Goal: Task Accomplishment & Management: Manage account settings

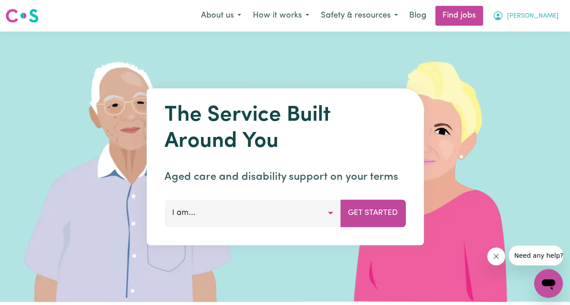
click at [523, 16] on span "[PERSON_NAME]" at bounding box center [533, 16] width 52 height 10
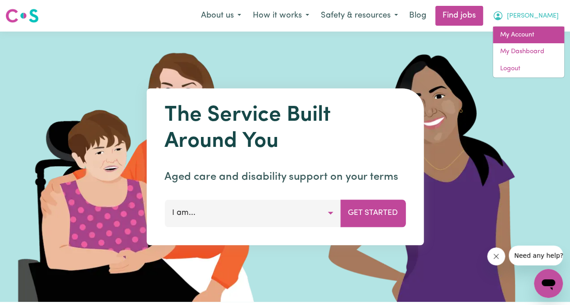
click at [524, 37] on link "My Account" at bounding box center [528, 35] width 71 height 17
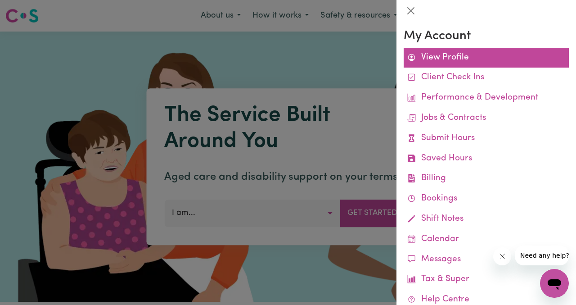
click at [460, 54] on link "View Profile" at bounding box center [486, 58] width 165 height 20
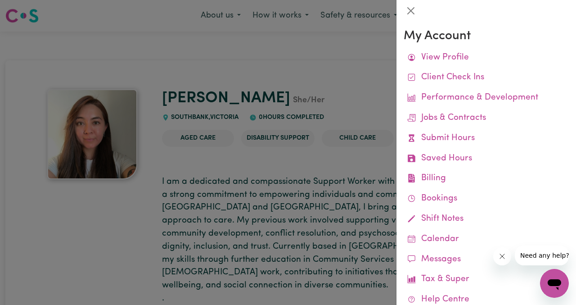
click at [132, 197] on div at bounding box center [288, 152] width 576 height 305
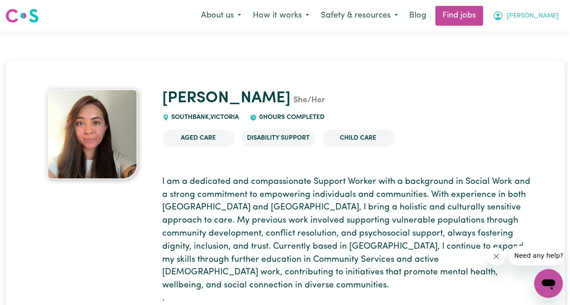
click at [503, 16] on icon "My Account" at bounding box center [497, 15] width 11 height 11
click at [417, 118] on div "Angy [PERSON_NAME] She/Her SOUTHBANK , [GEOGRAPHIC_DATA] 0 hours completed" at bounding box center [349, 105] width 374 height 33
click at [526, 15] on span "[PERSON_NAME]" at bounding box center [533, 16] width 52 height 10
click at [513, 35] on link "My Account" at bounding box center [528, 35] width 71 height 17
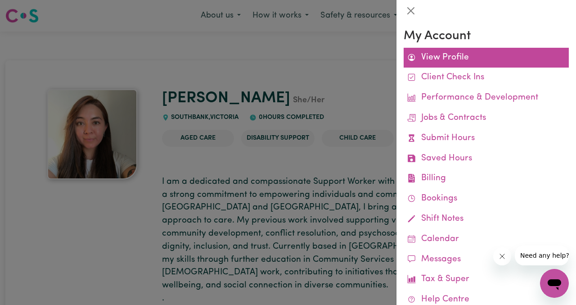
click at [439, 56] on link "View Profile" at bounding box center [486, 58] width 165 height 20
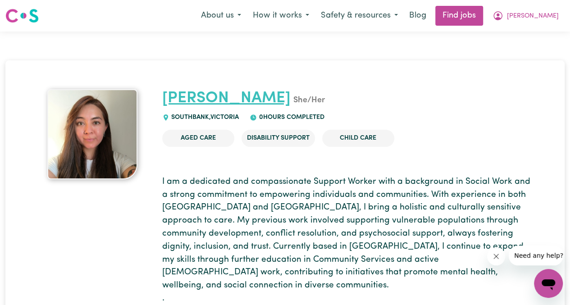
click at [249, 100] on link "[PERSON_NAME]" at bounding box center [226, 99] width 128 height 16
click at [137, 154] on div at bounding box center [93, 134] width 118 height 90
click at [116, 152] on img at bounding box center [92, 134] width 90 height 90
click at [283, 202] on p "I am a dedicated and compassionate Support Worker with a background in Social W…" at bounding box center [349, 241] width 374 height 130
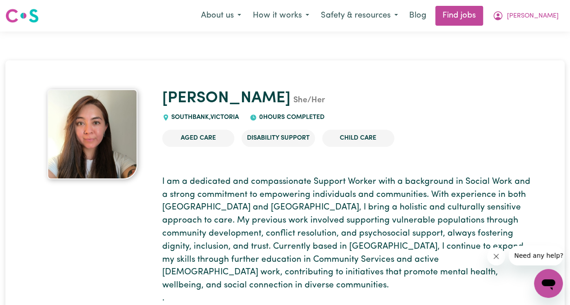
click at [516, 258] on span "Need any help?" at bounding box center [538, 255] width 49 height 7
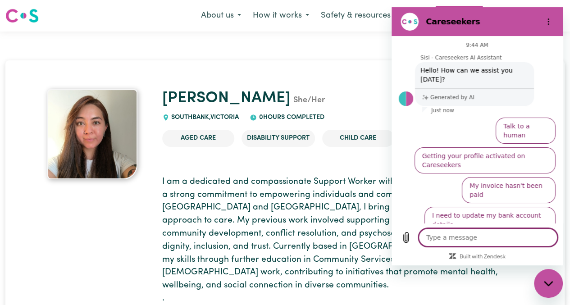
click at [294, 180] on p "I am a dedicated and compassionate Support Worker with a background in Social W…" at bounding box center [349, 241] width 374 height 130
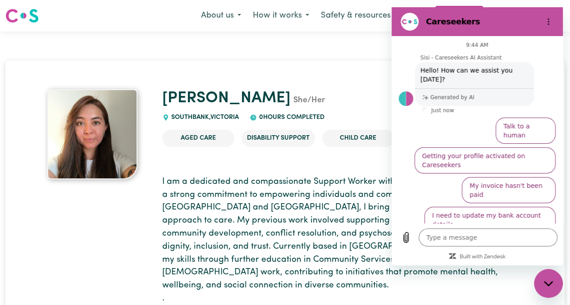
click at [545, 281] on icon "Close messaging window" at bounding box center [547, 284] width 9 height 6
type textarea "x"
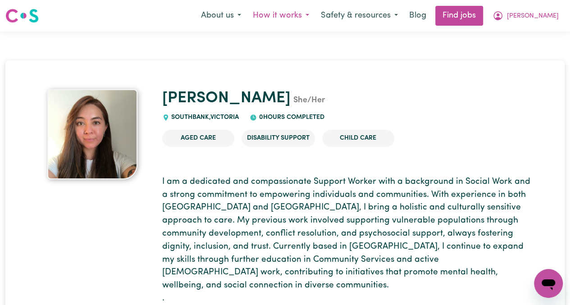
click at [289, 11] on button "How it works" at bounding box center [281, 15] width 68 height 19
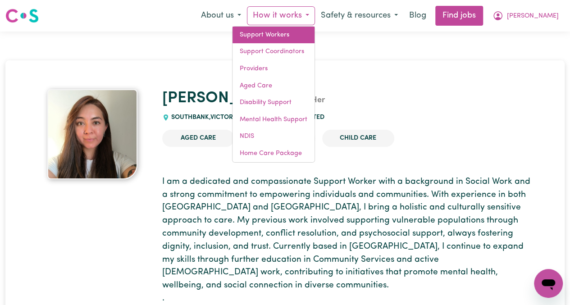
click at [277, 33] on link "Support Workers" at bounding box center [273, 35] width 82 height 17
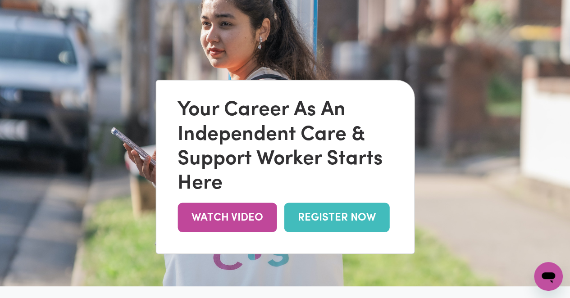
scroll to position [44, 0]
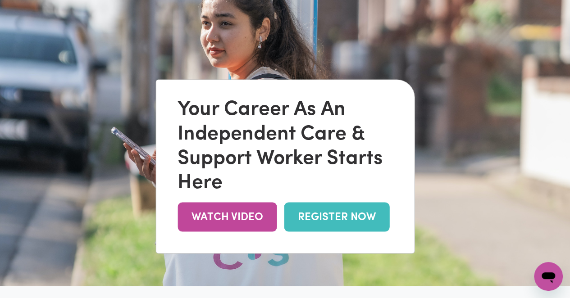
click at [300, 215] on link "REGISTER NOW" at bounding box center [336, 217] width 105 height 29
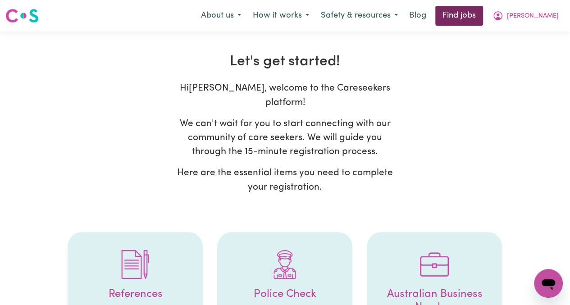
click at [481, 17] on link "Find jobs" at bounding box center [459, 16] width 48 height 20
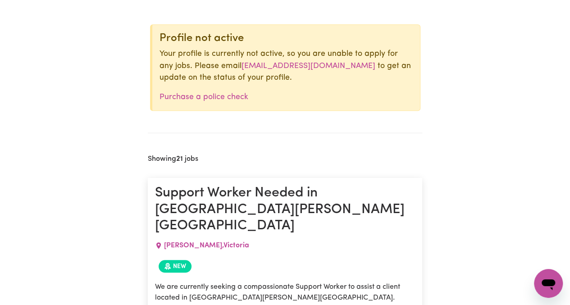
scroll to position [327, 0]
click at [208, 96] on link "Purchase a police check" at bounding box center [203, 98] width 89 height 8
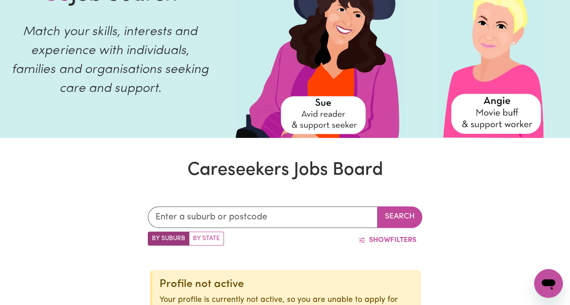
scroll to position [78, 0]
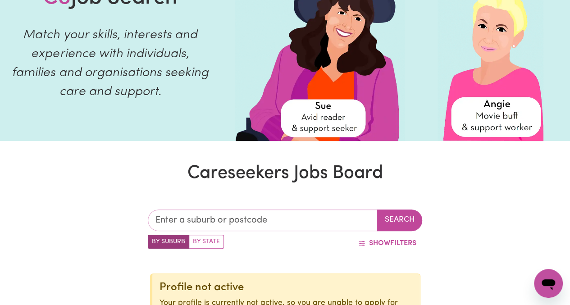
click at [247, 217] on input "text" at bounding box center [263, 220] width 230 height 22
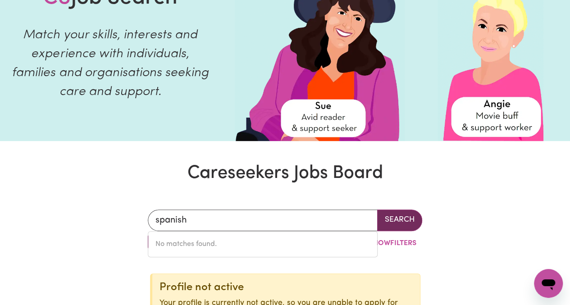
click at [403, 213] on button "Search" at bounding box center [399, 220] width 45 height 22
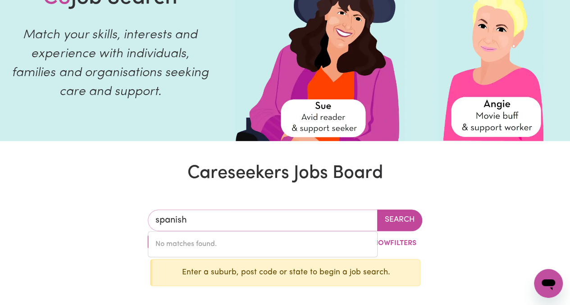
click at [308, 217] on input "spanish" at bounding box center [263, 220] width 230 height 22
type input "s"
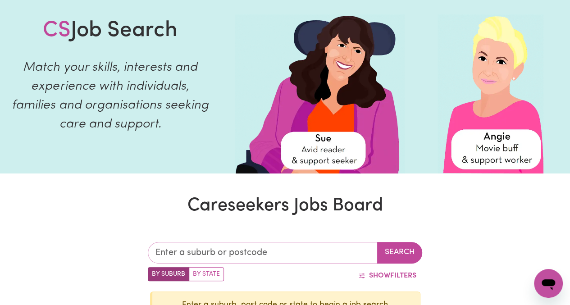
scroll to position [0, 0]
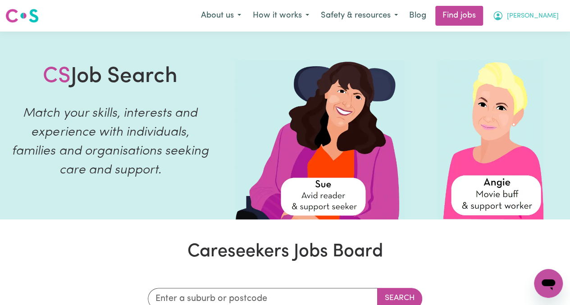
click at [521, 15] on span "[PERSON_NAME]" at bounding box center [533, 16] width 52 height 10
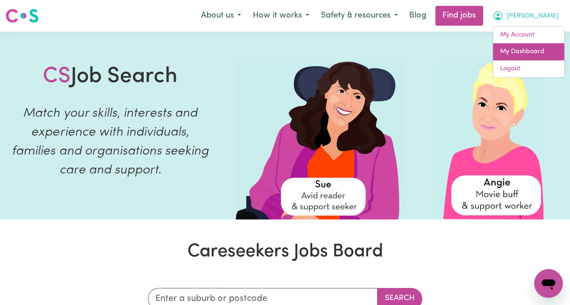
click at [513, 51] on link "My Dashboard" at bounding box center [528, 51] width 71 height 17
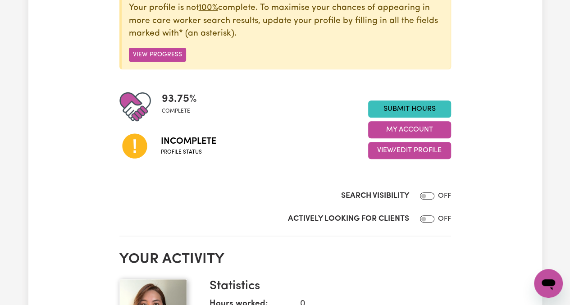
scroll to position [141, 0]
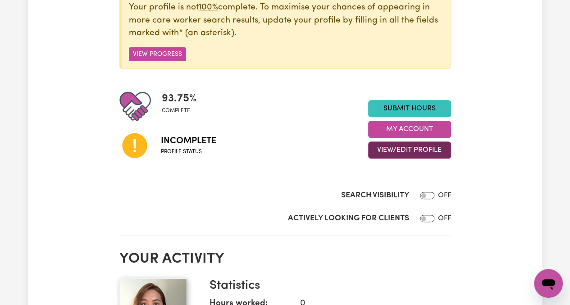
click at [395, 148] on button "View/Edit Profile" at bounding box center [409, 149] width 83 height 17
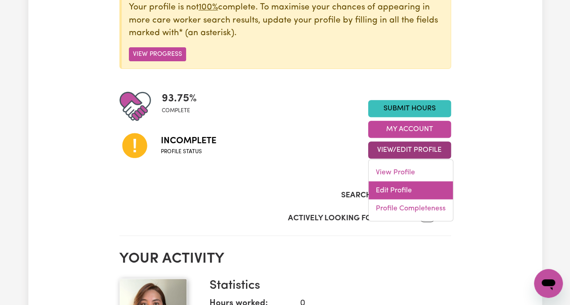
click at [389, 184] on link "Edit Profile" at bounding box center [410, 190] width 84 height 18
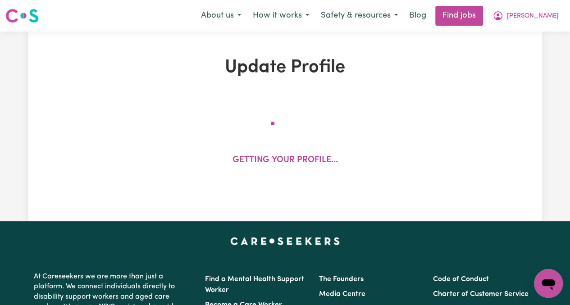
select select "female"
select select "Student Visa"
select select "Studying a healthcare related degree or qualification"
select select "40"
select select "45"
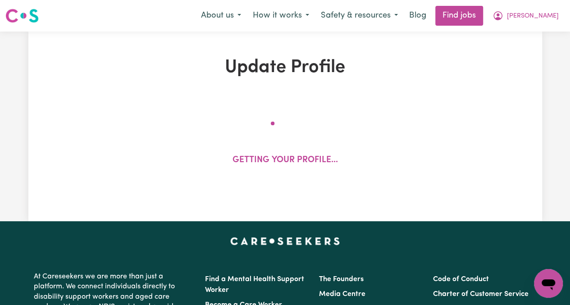
select select "45"
select select "55"
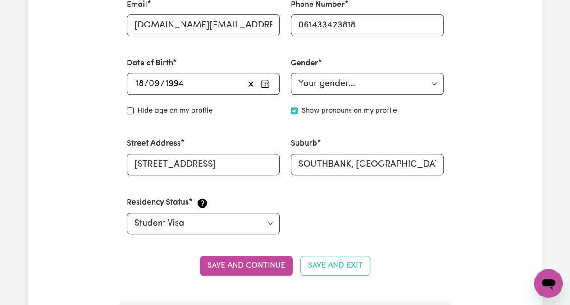
scroll to position [349, 0]
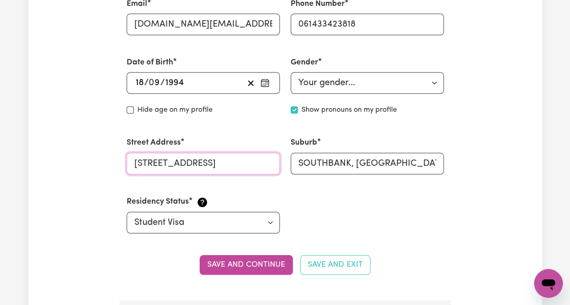
click at [201, 165] on input "283 City Road" at bounding box center [203, 164] width 153 height 22
type input "100 Railway Parade"
drag, startPoint x: 299, startPoint y: 162, endPoint x: 349, endPoint y: 164, distance: 50.1
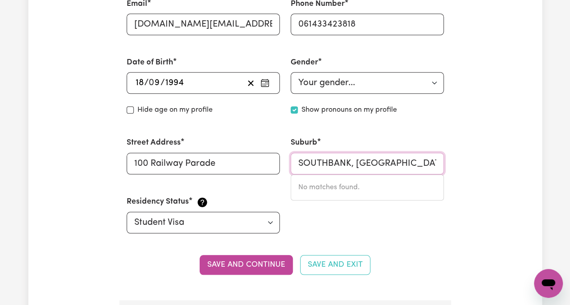
click at [349, 164] on input "SOUTHBANK, Victoria, 3006" at bounding box center [366, 164] width 153 height 22
drag, startPoint x: 397, startPoint y: 163, endPoint x: 423, endPoint y: 164, distance: 26.2
click at [423, 164] on input "Pascoe Vale, Victoria, 3006" at bounding box center [366, 164] width 153 height 22
drag, startPoint x: 352, startPoint y: 163, endPoint x: 433, endPoint y: 158, distance: 81.6
click at [433, 158] on input "Pascoe Vale, Victoria, 3044" at bounding box center [366, 164] width 153 height 22
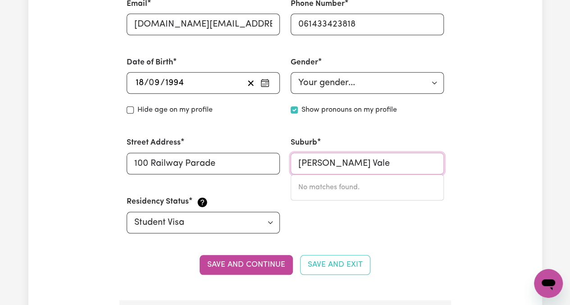
drag, startPoint x: 354, startPoint y: 158, endPoint x: 251, endPoint y: 159, distance: 102.7
click at [251, 159] on div "First Name Angy Roxana Last Name Contreras Robayo Email angy.roxana.au@gmail.co…" at bounding box center [285, 86] width 328 height 316
type input "PAS"
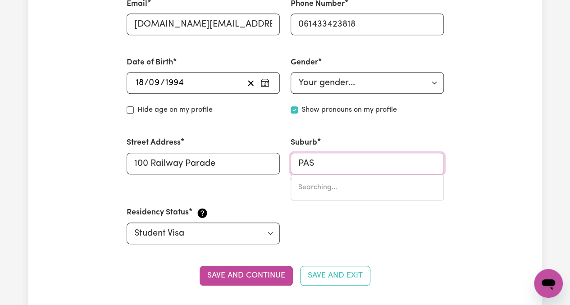
type input "PASADENA, South Australia, 5042"
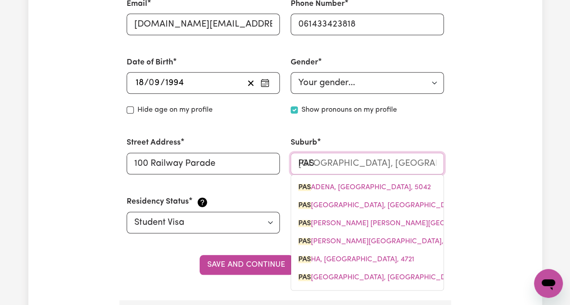
type input "PASC"
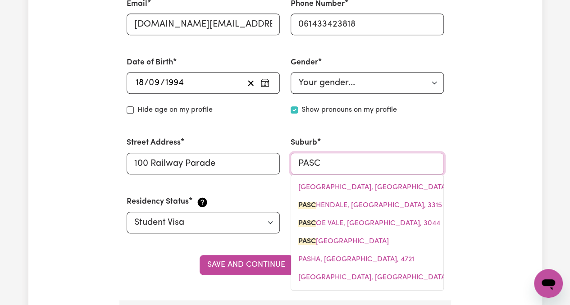
type input "PASCO"
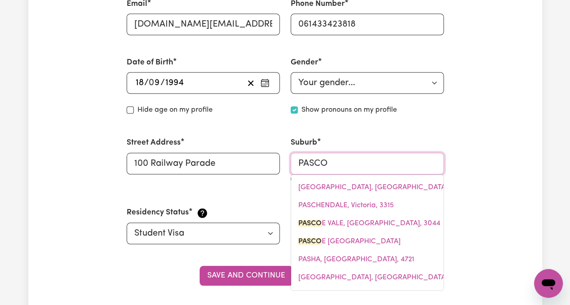
type input "PASCOE VALE, Victoria, 3044"
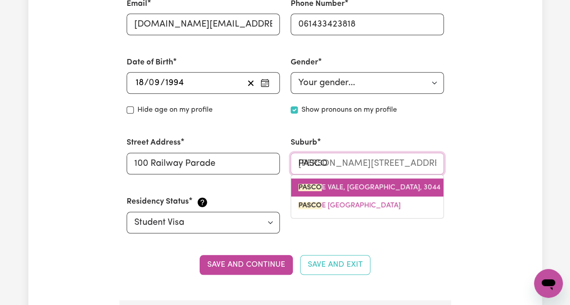
click at [340, 189] on span "PASCO E VALE, Victoria, 3044" at bounding box center [369, 187] width 142 height 7
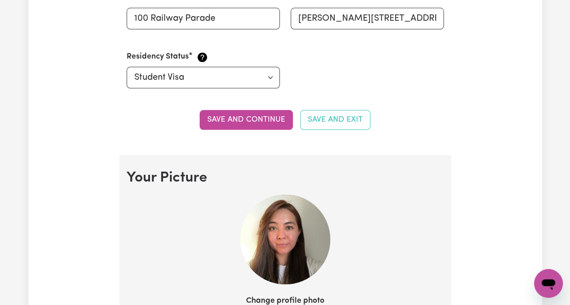
scroll to position [495, 0]
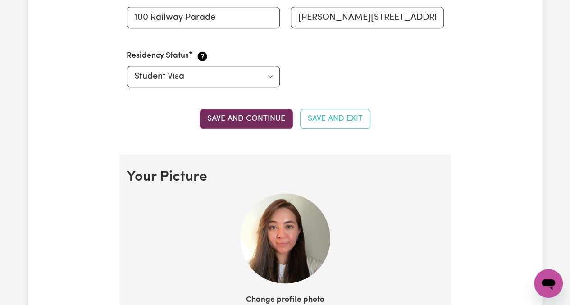
click at [258, 119] on button "Save and continue" at bounding box center [245, 119] width 93 height 20
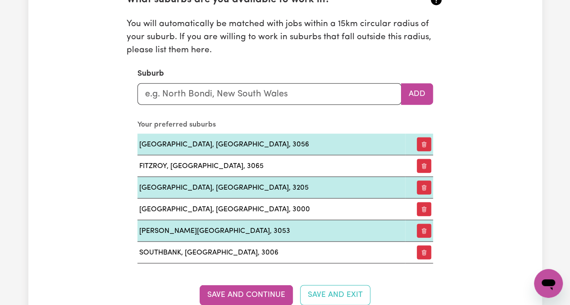
scroll to position [1030, 0]
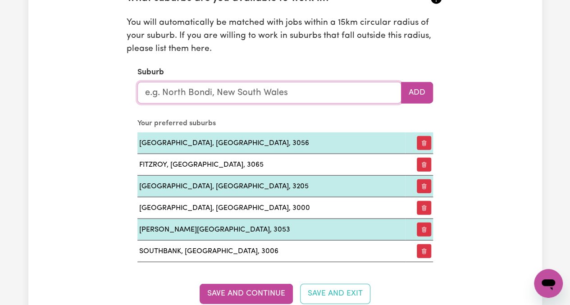
click at [270, 86] on input "text" at bounding box center [269, 93] width 264 height 22
type input "PAS"
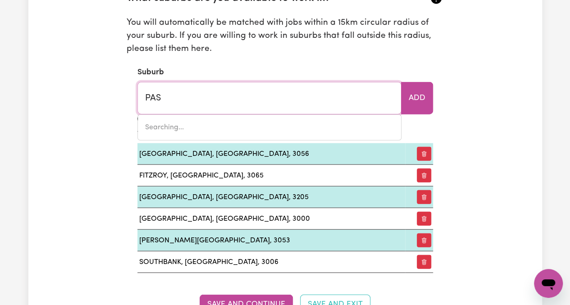
type input "PASADENA, South Australia, 5042"
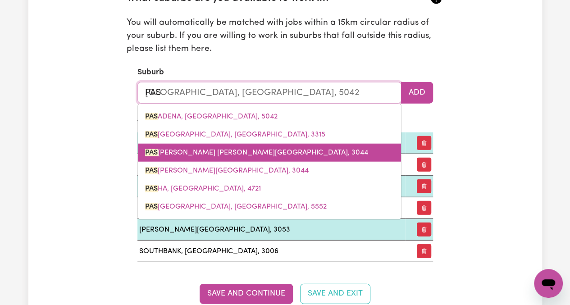
click at [192, 152] on span "PAS COE VALE, Victoria, 3044" at bounding box center [256, 152] width 223 height 7
type input "PASCOE VALE, Victoria, 3044"
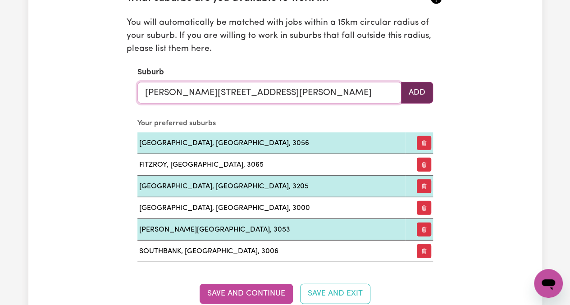
type input "PASCOE VALE, Victoria, 3044"
click at [416, 87] on button "Add" at bounding box center [417, 93] width 32 height 22
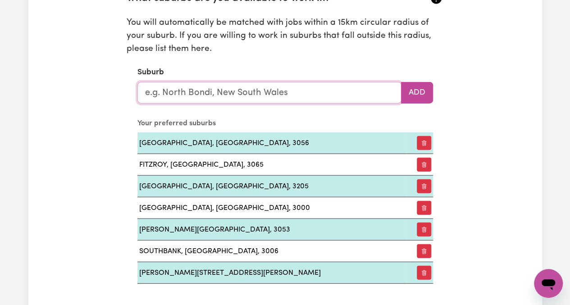
click at [353, 95] on input "text" at bounding box center [269, 93] width 264 height 22
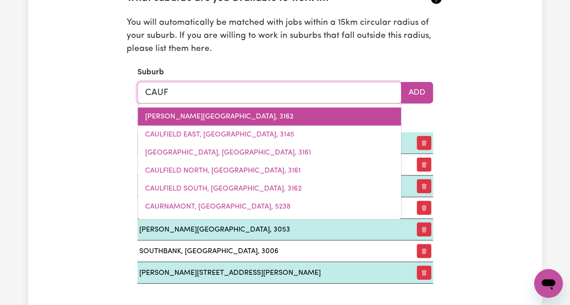
click at [187, 118] on span "CAULFIELD, Victoria, 3162" at bounding box center [219, 116] width 148 height 7
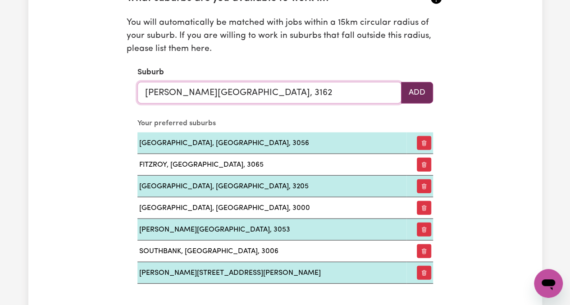
type input "CAULFIELD, Victoria, 3162"
click at [416, 92] on button "Add" at bounding box center [417, 93] width 32 height 22
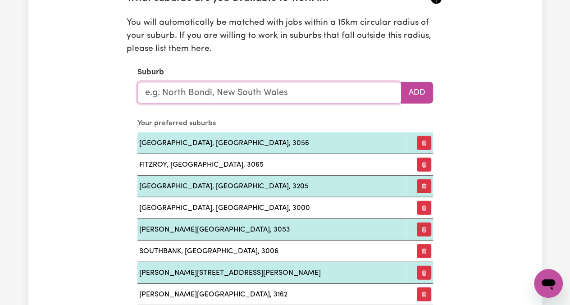
click at [253, 98] on input "text" at bounding box center [269, 93] width 264 height 22
type input "HIG"
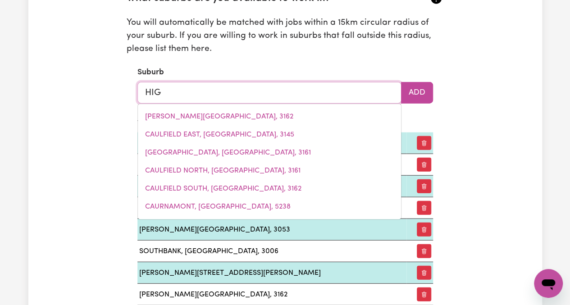
type input "HIGGINS, Australian Capital Territory, 2615"
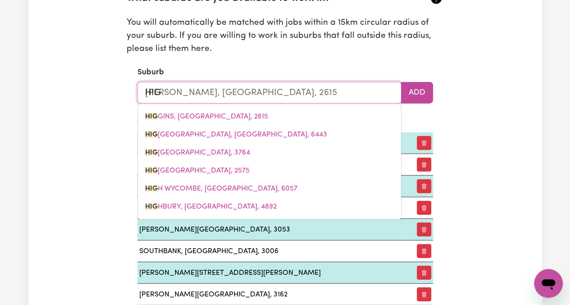
type input "HIGU"
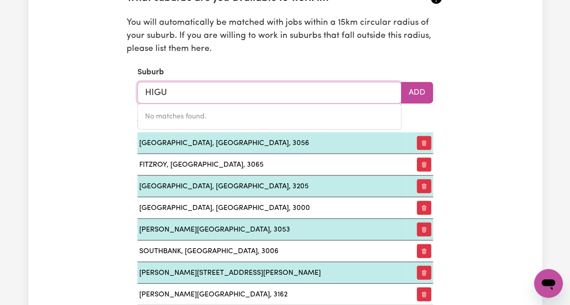
type input "HIG"
type input "HIGGINS, Australian Capital Territory, 2615"
type input "HI"
type input "HIG"
type input "HIGGINS, Australian Capital Territory, 2615"
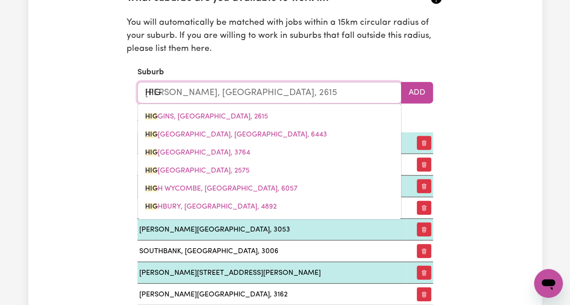
type input "HI"
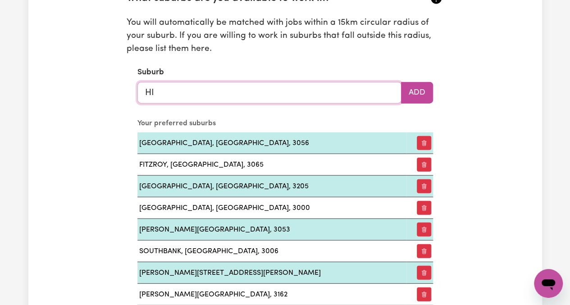
type input "H"
type input "MAL"
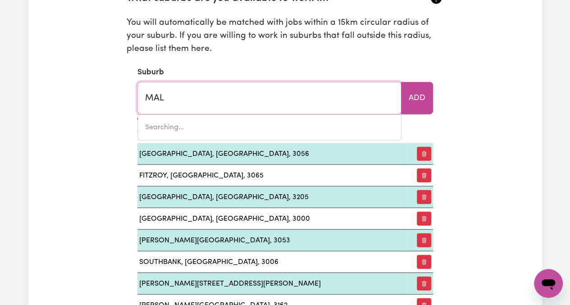
type input "MALABAINE, Western Australia, 6401"
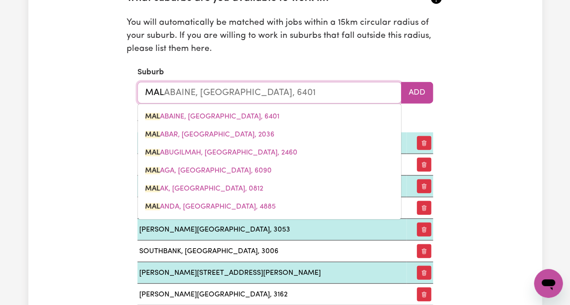
type input "MALC"
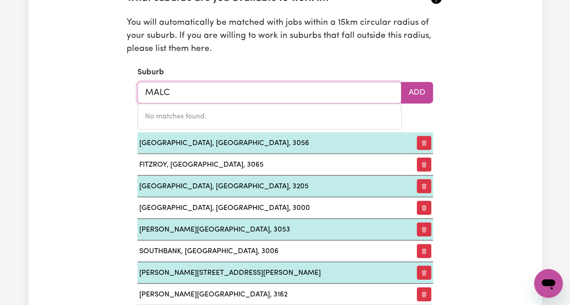
type input "MAL"
type input "MALABAINE, Western Australia, 6401"
type input "MALV"
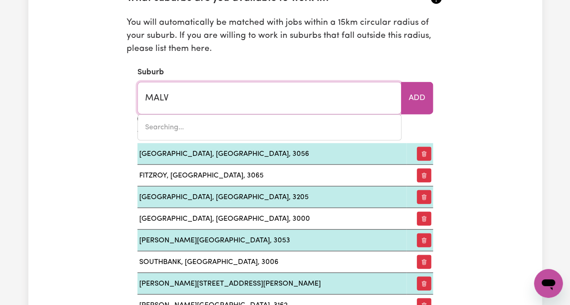
type input "MALVE"
type input "MALVERN, South Australia, 5061"
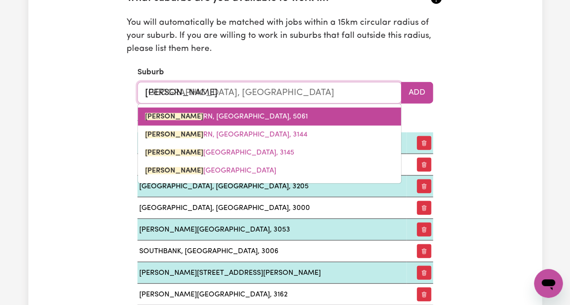
click at [214, 108] on link "MALVE RN, South Australia, 5061" at bounding box center [269, 117] width 263 height 18
type input "MALVERN, South Australia, 5061"
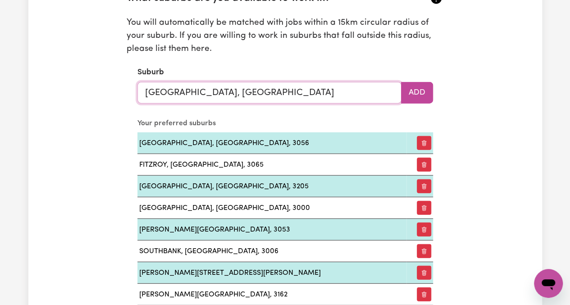
click at [282, 93] on input "MALVERN, South Australia, 5061" at bounding box center [269, 93] width 264 height 22
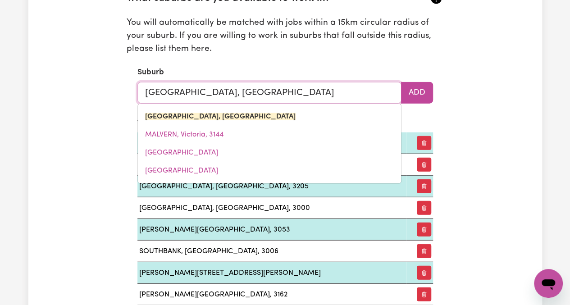
type input "MALVERN, South Australia, 506"
type input "MALVERN, South Australia, 5061"
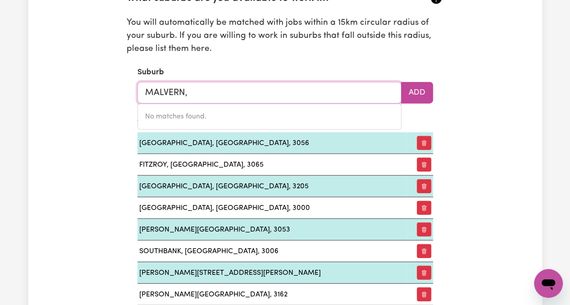
type input "MALVERN"
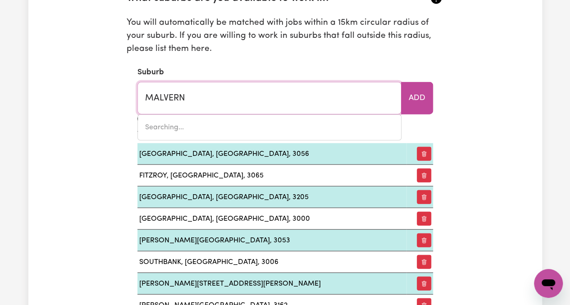
type input "MALVERN, South Australia, 5061"
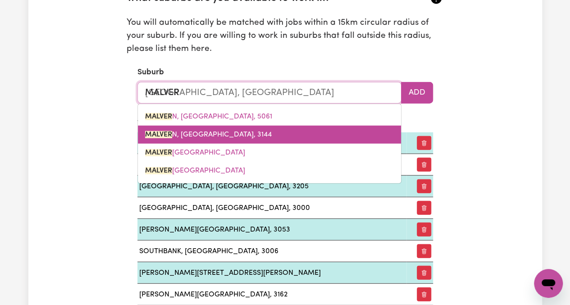
click at [215, 134] on span "MALVER N, Victoria, 3144" at bounding box center [208, 134] width 127 height 7
type input "MALVERN, Victoria, 3144"
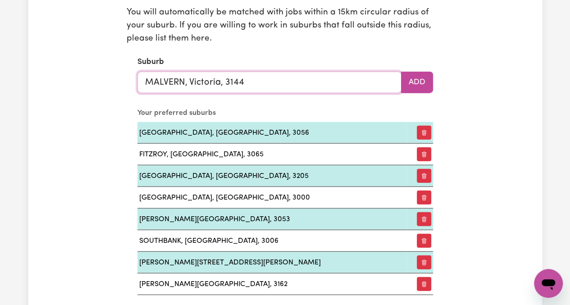
scroll to position [1039, 0]
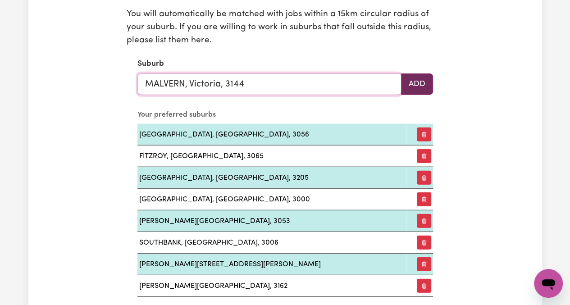
type input "MALVERN, Victoria, 3144"
click at [429, 83] on button "Add" at bounding box center [417, 84] width 32 height 22
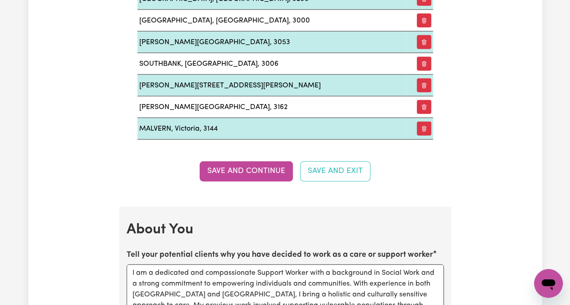
scroll to position [1250, 0]
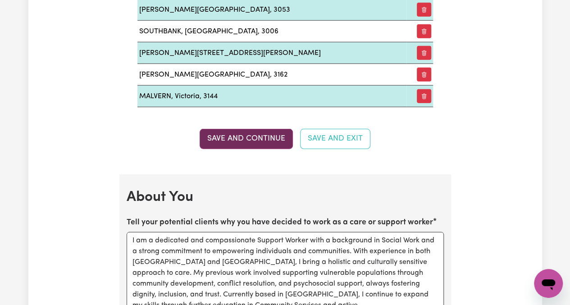
click at [245, 132] on button "Save and Continue" at bounding box center [245, 139] width 93 height 20
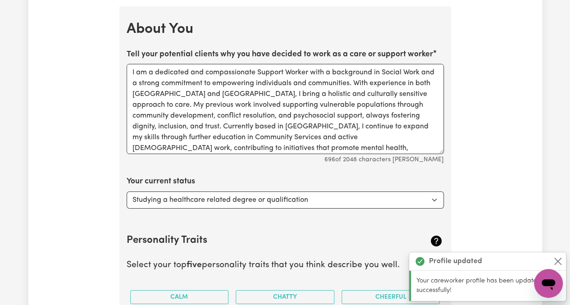
scroll to position [24, 0]
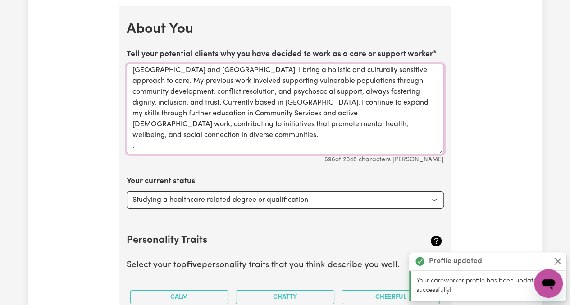
click at [168, 137] on textarea "I am a dedicated and compassionate Support Worker with a background in Social W…" at bounding box center [285, 109] width 317 height 90
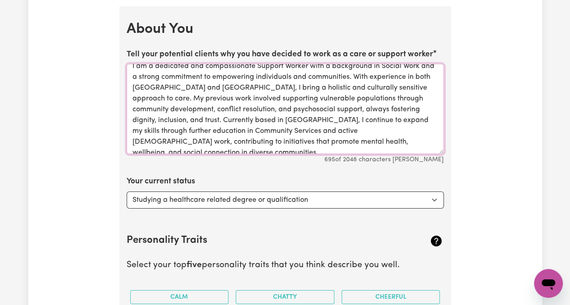
scroll to position [0, 0]
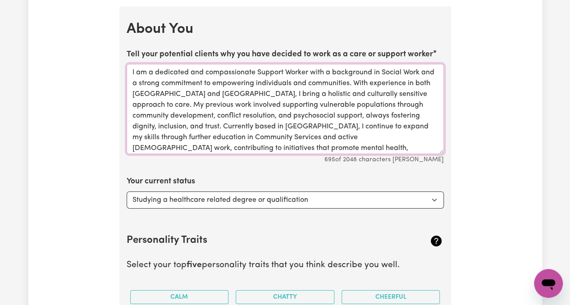
drag, startPoint x: 204, startPoint y: 132, endPoint x: 127, endPoint y: 63, distance: 103.3
click at [127, 64] on textarea "I am a dedicated and compassionate Support Worker with a background in Social W…" at bounding box center [285, 109] width 317 height 90
type textarea "I am a dedicated and compassionate Support Worker with a background in Social W…"
